Goal: Task Accomplishment & Management: Complete application form

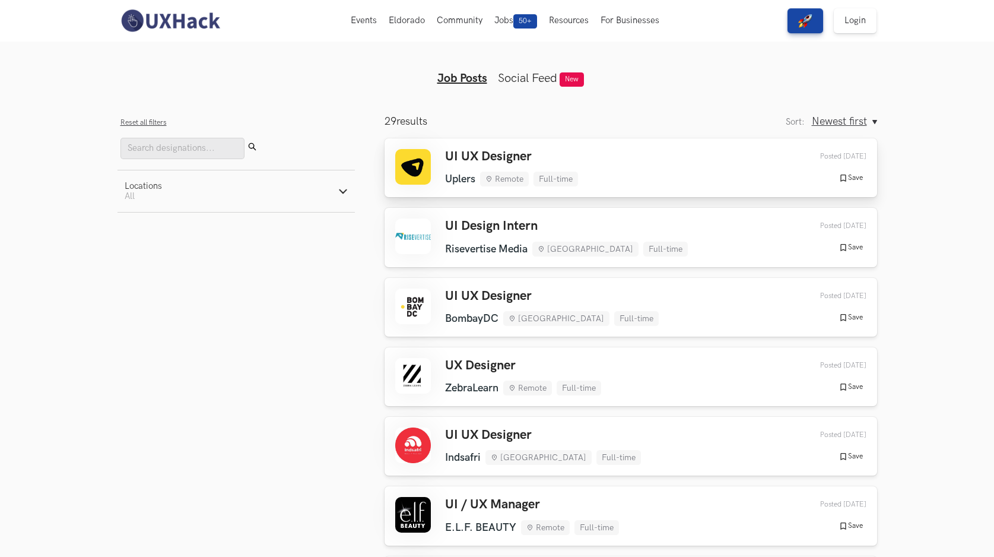
click at [710, 172] on div "UI UX Designer Uplers Remote Full-time Uplers Remote Full-time [DATE] Posted [D…" at bounding box center [630, 167] width 471 height 37
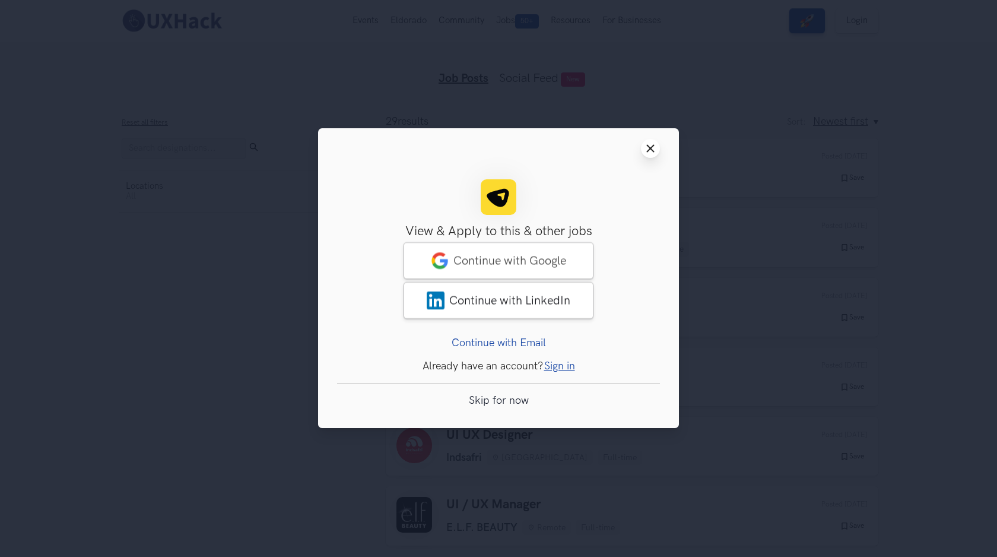
click at [652, 145] on icon "Close modal window" at bounding box center [650, 148] width 9 height 9
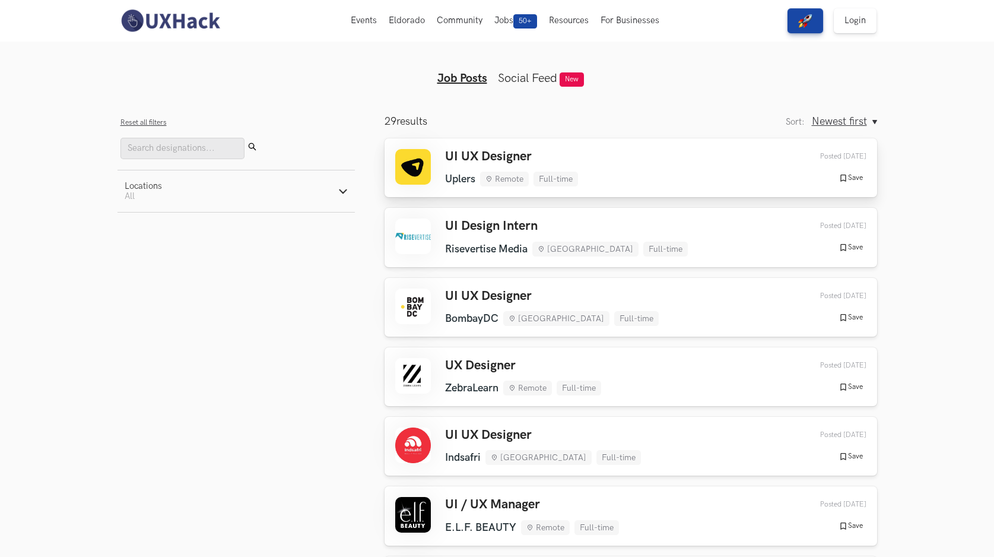
click at [509, 159] on h3 "UI UX Designer" at bounding box center [511, 156] width 133 height 15
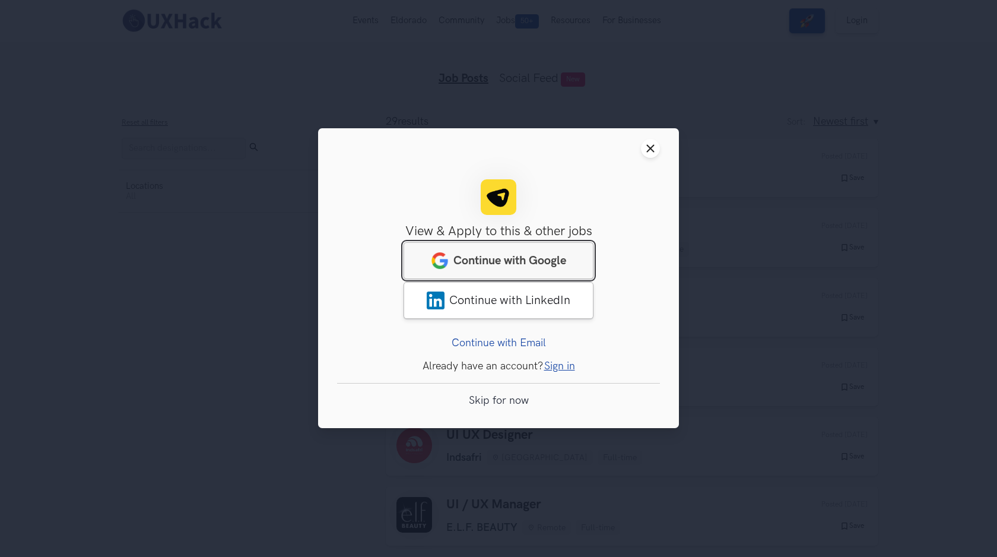
click at [489, 256] on span "Continue with Google" at bounding box center [510, 261] width 113 height 14
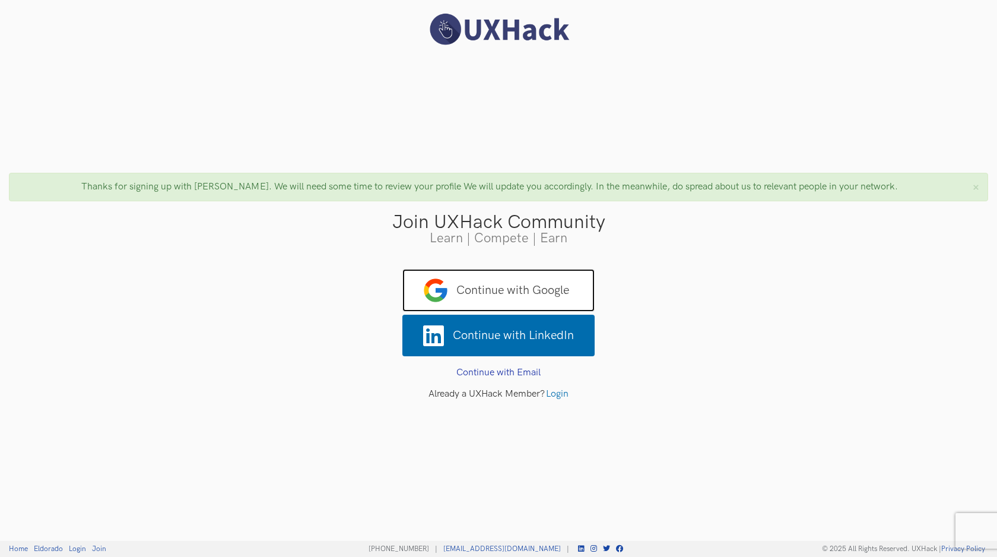
click at [543, 286] on span "Continue with Google" at bounding box center [498, 290] width 192 height 43
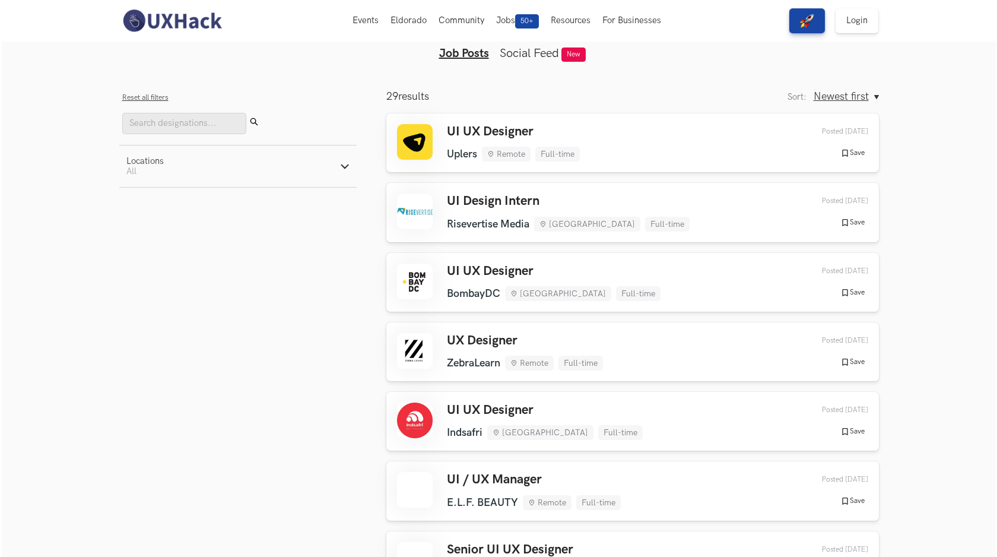
scroll to position [23, 0]
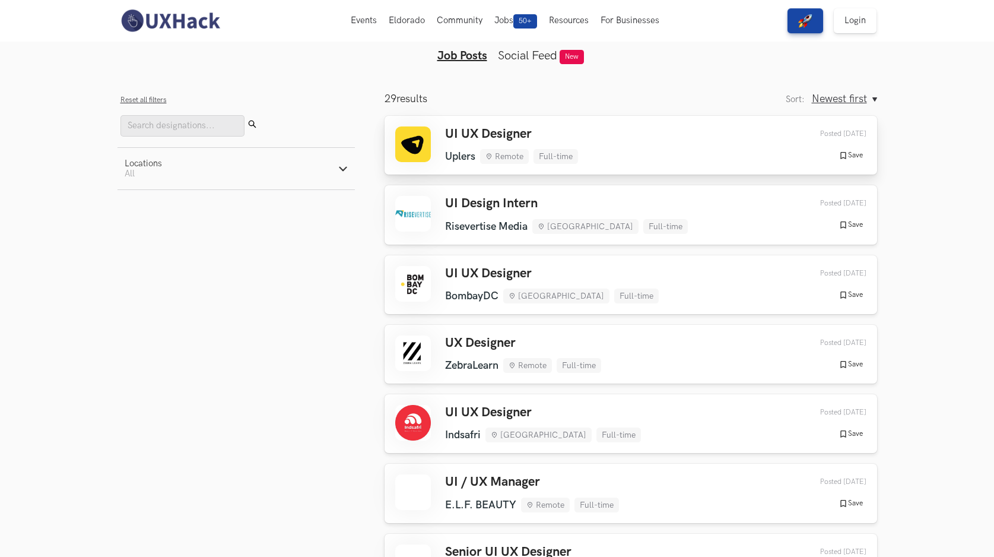
click at [652, 163] on div "UI UX Designer Uplers Remote Full-time Uplers Remote Full-time [DATE] Posted [D…" at bounding box center [630, 144] width 471 height 37
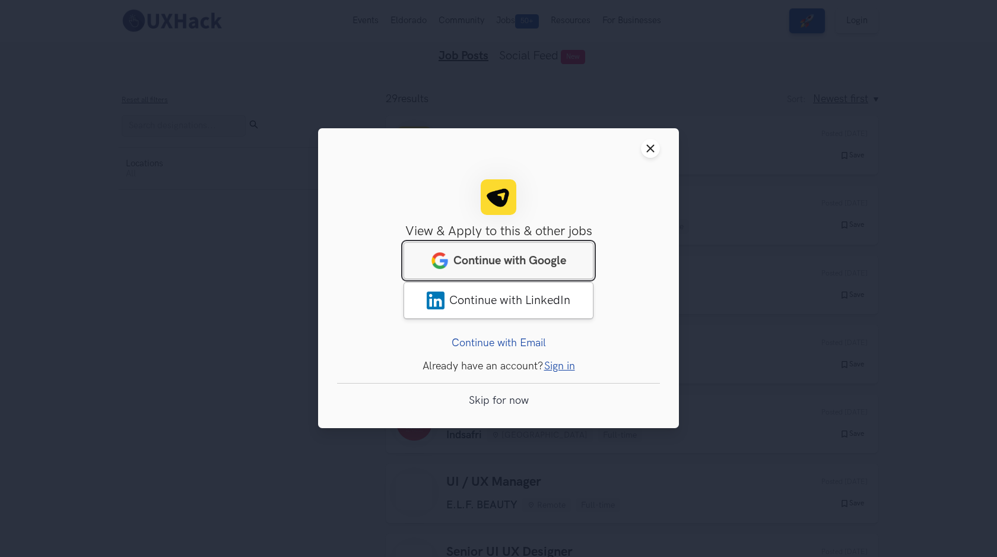
click at [531, 255] on span "Continue with Google" at bounding box center [510, 261] width 113 height 14
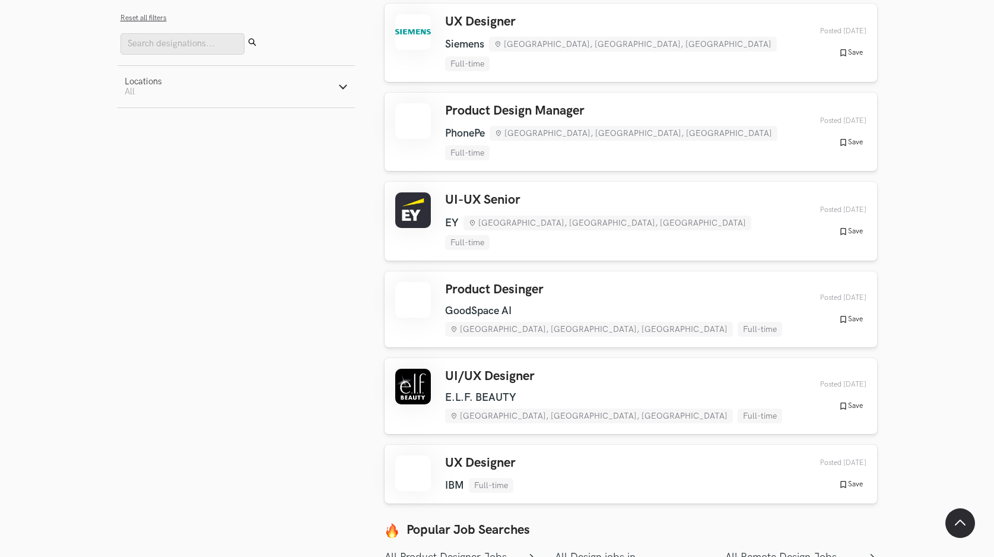
scroll to position [2028, 0]
